Goal: Information Seeking & Learning: Learn about a topic

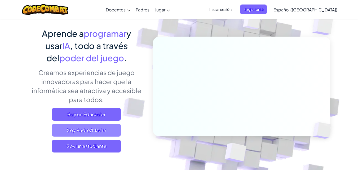
scroll to position [67, 0]
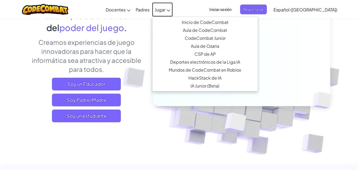
click at [163, 12] on font "Jugar" at bounding box center [160, 10] width 11 height 6
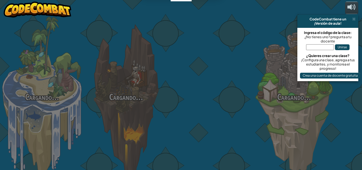
select select "es-419"
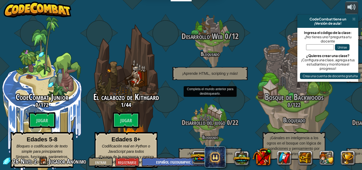
click at [170, 8] on div "Desarrollo Web 0 / 12 Bloqueado ¡Aprende HTML, scripting y más!" at bounding box center [210, 42] width 101 height 101
click at [169, 8] on div "Desarrollo Web 0 / 12 Bloqueado ¡Aprende HTML, scripting y más!" at bounding box center [210, 42] width 101 height 101
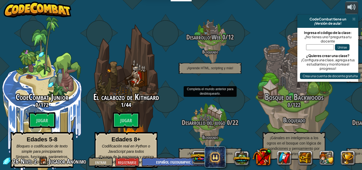
drag, startPoint x: 168, startPoint y: 8, endPoint x: 159, endPoint y: 3, distance: 10.3
drag, startPoint x: 159, startPoint y: 3, endPoint x: 166, endPoint y: 6, distance: 7.0
